Goal: Obtain resource: Download file/media

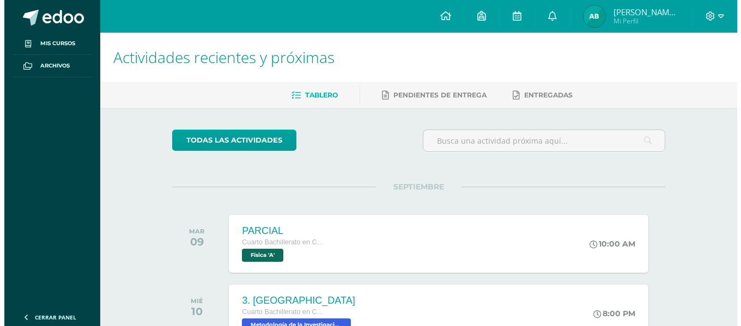
scroll to position [163, 0]
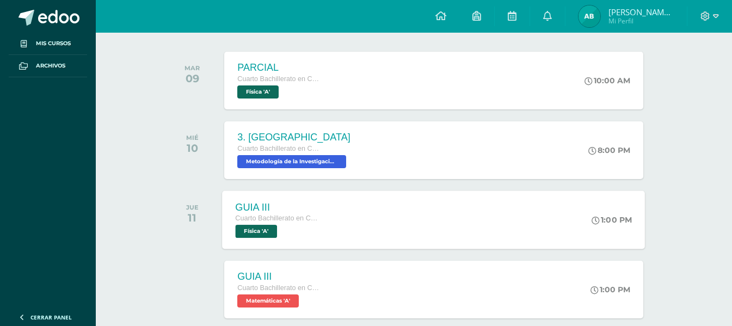
click at [259, 228] on span "Física 'A'" at bounding box center [257, 231] width 42 height 13
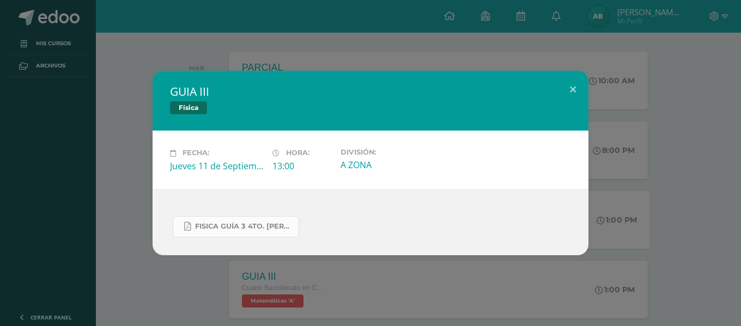
click at [233, 222] on span "FISICA GUÍA 3 4TO. [PERSON_NAME].docx.pdf" at bounding box center [244, 226] width 98 height 9
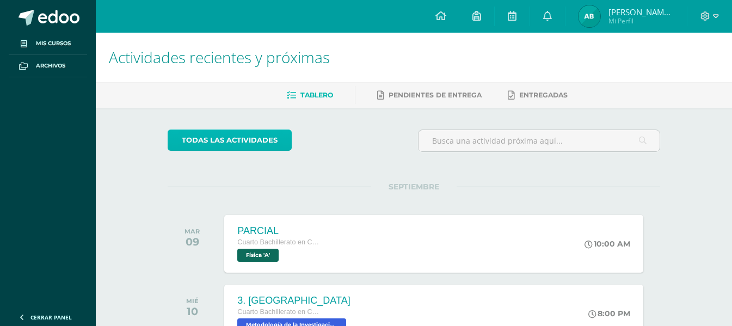
click at [242, 136] on link "todas las Actividades" at bounding box center [230, 140] width 124 height 21
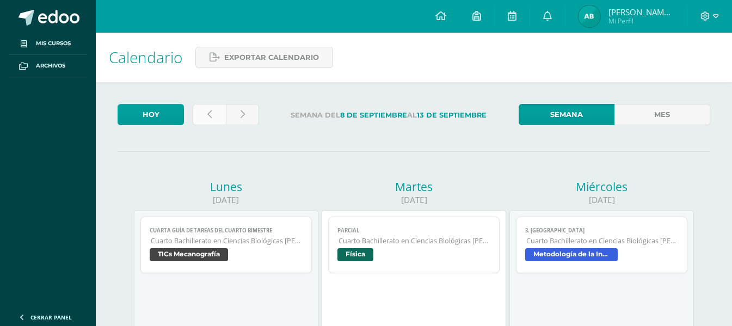
click at [213, 116] on link at bounding box center [209, 114] width 33 height 21
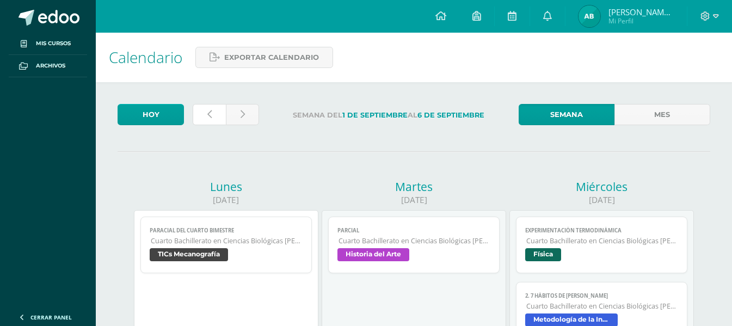
click at [213, 116] on link at bounding box center [209, 114] width 33 height 21
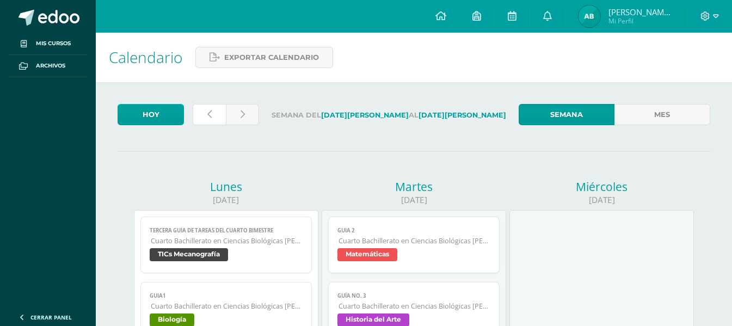
click at [213, 116] on link at bounding box center [209, 114] width 33 height 21
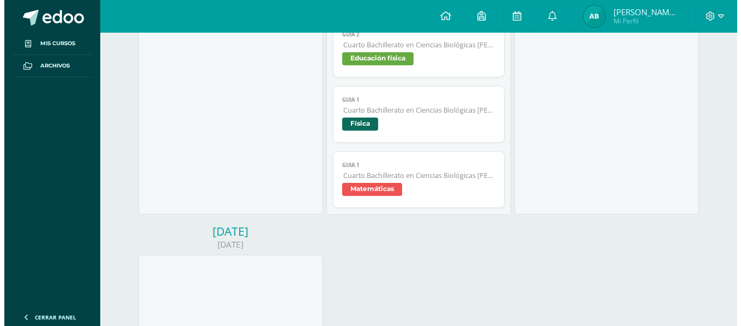
scroll to position [926, 0]
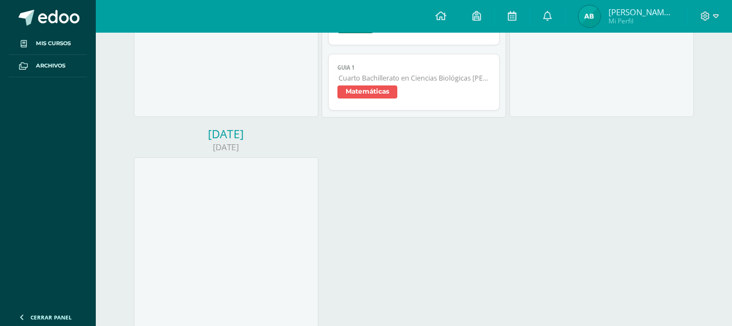
click at [357, 89] on span "Matemáticas" at bounding box center [368, 91] width 60 height 13
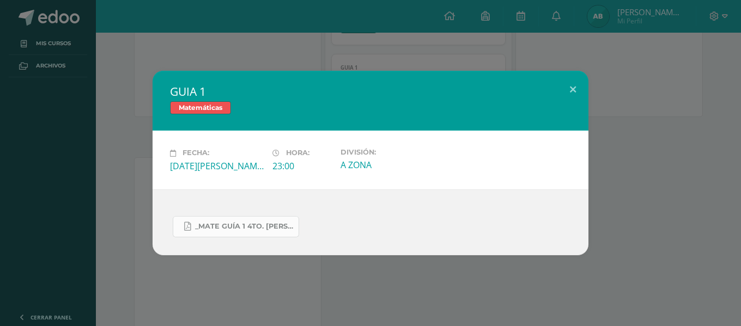
click at [254, 225] on span "_MATE GUÍA 1 4TO. [PERSON_NAME].docx.pdf" at bounding box center [244, 226] width 98 height 9
